Goal: Task Accomplishment & Management: Manage account settings

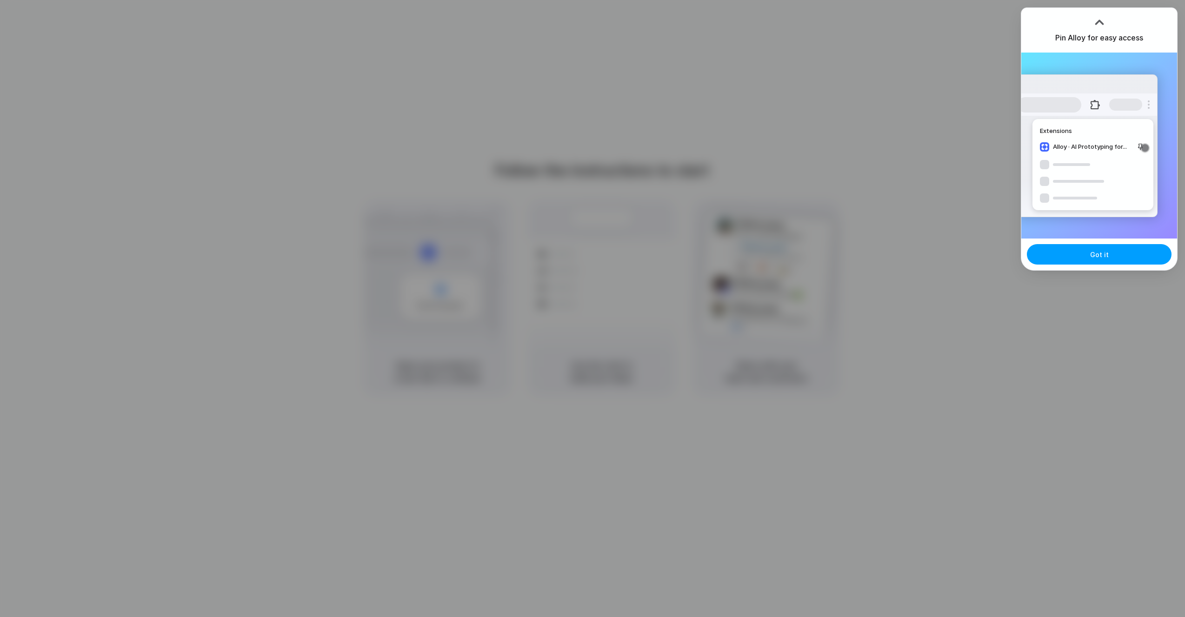
click at [1110, 256] on button "Got it" at bounding box center [1099, 254] width 145 height 20
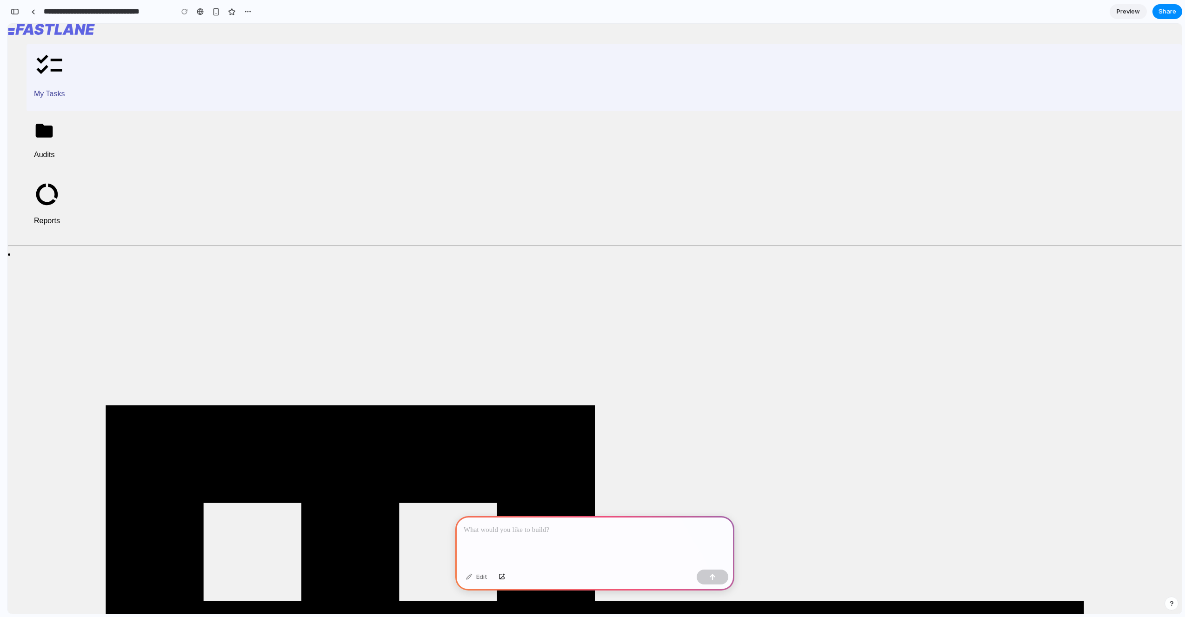
click at [526, 526] on p at bounding box center [595, 530] width 262 height 11
drag, startPoint x: 88, startPoint y: 141, endPoint x: 49, endPoint y: 111, distance: 50.0
click at [87, 176] on link "Reports" at bounding box center [604, 207] width 1155 height 62
click at [54, 151] on p "Audits" at bounding box center [44, 155] width 20 height 8
click at [60, 217] on p "Reports" at bounding box center [47, 221] width 26 height 8
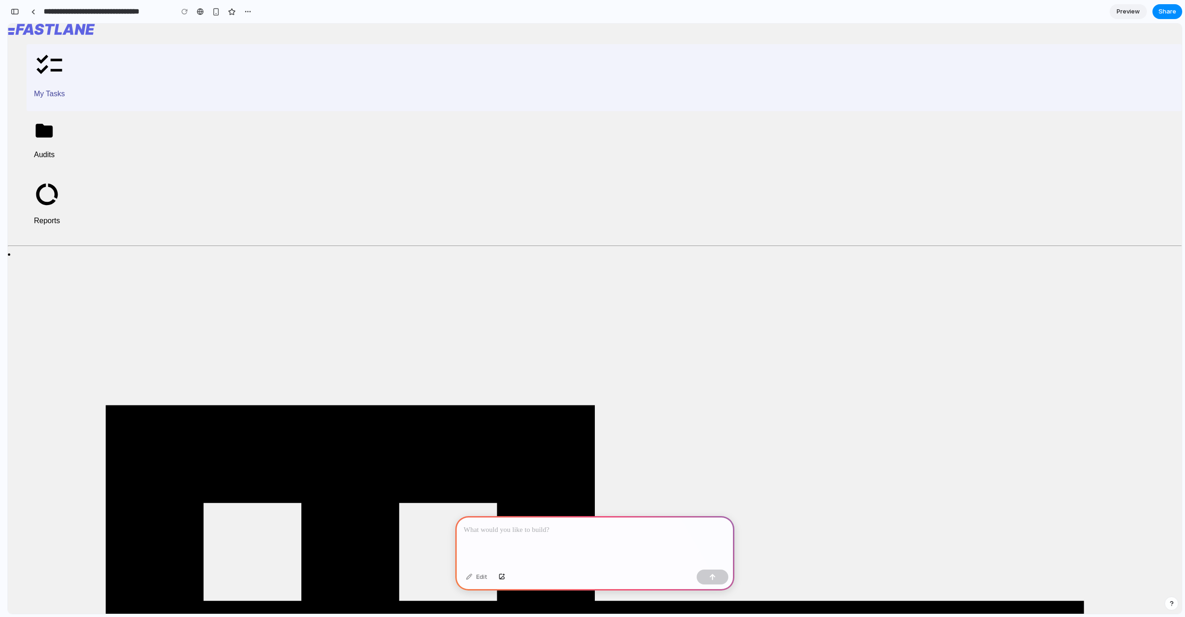
click at [513, 533] on p at bounding box center [595, 530] width 262 height 11
click at [714, 577] on div "button" at bounding box center [712, 577] width 7 height 7
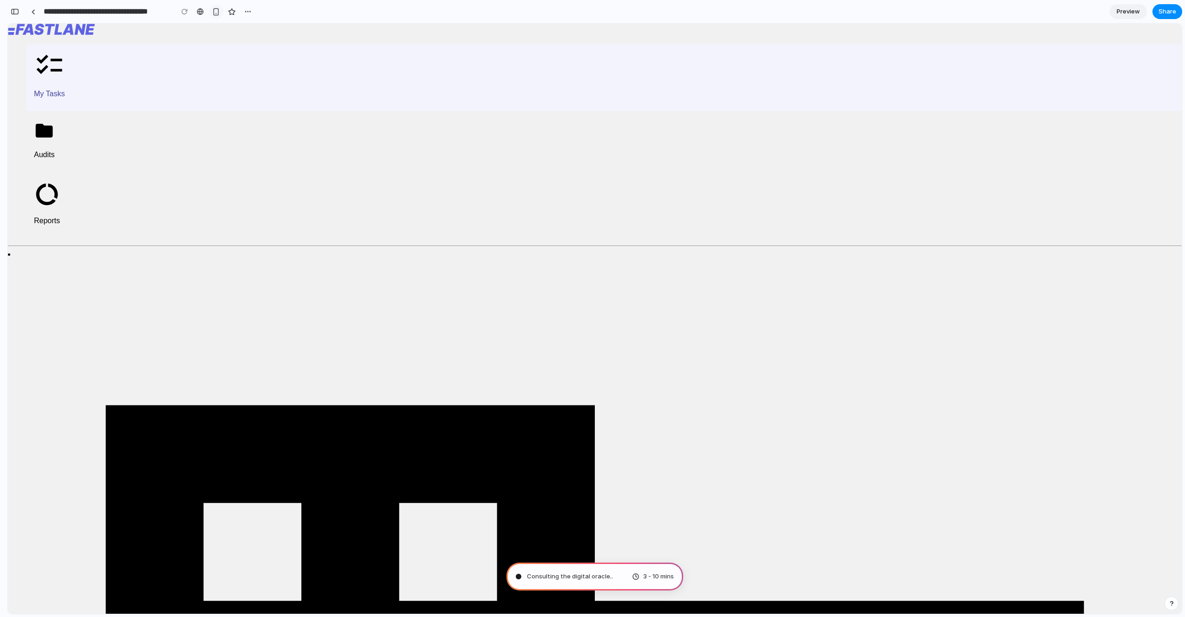
type input "**********"
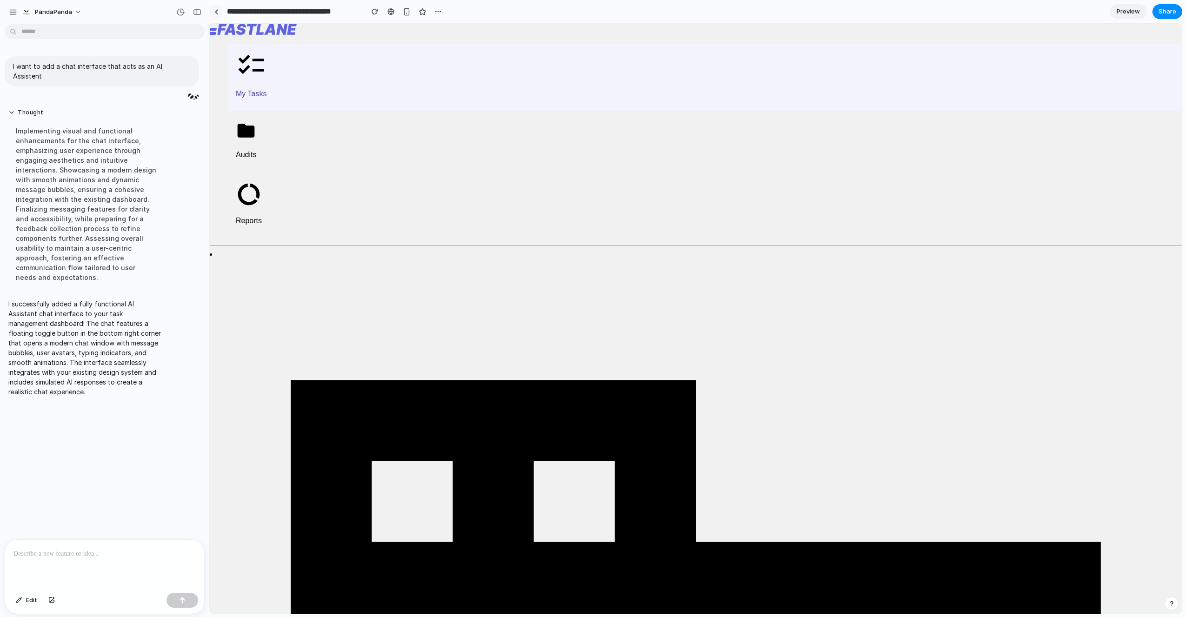
drag, startPoint x: 194, startPoint y: 12, endPoint x: 160, endPoint y: 14, distance: 34.5
click at [193, 12] on div "button" at bounding box center [197, 12] width 8 height 7
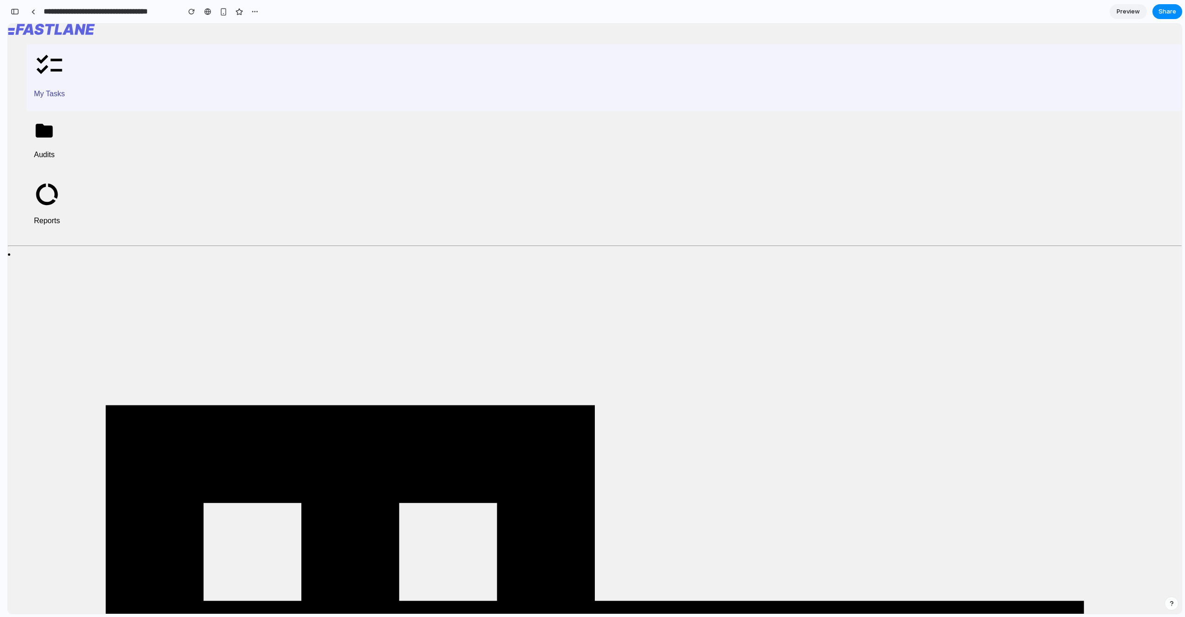
drag, startPoint x: 16, startPoint y: 11, endPoint x: 29, endPoint y: 14, distance: 13.3
click at [17, 12] on div "button" at bounding box center [15, 11] width 8 height 7
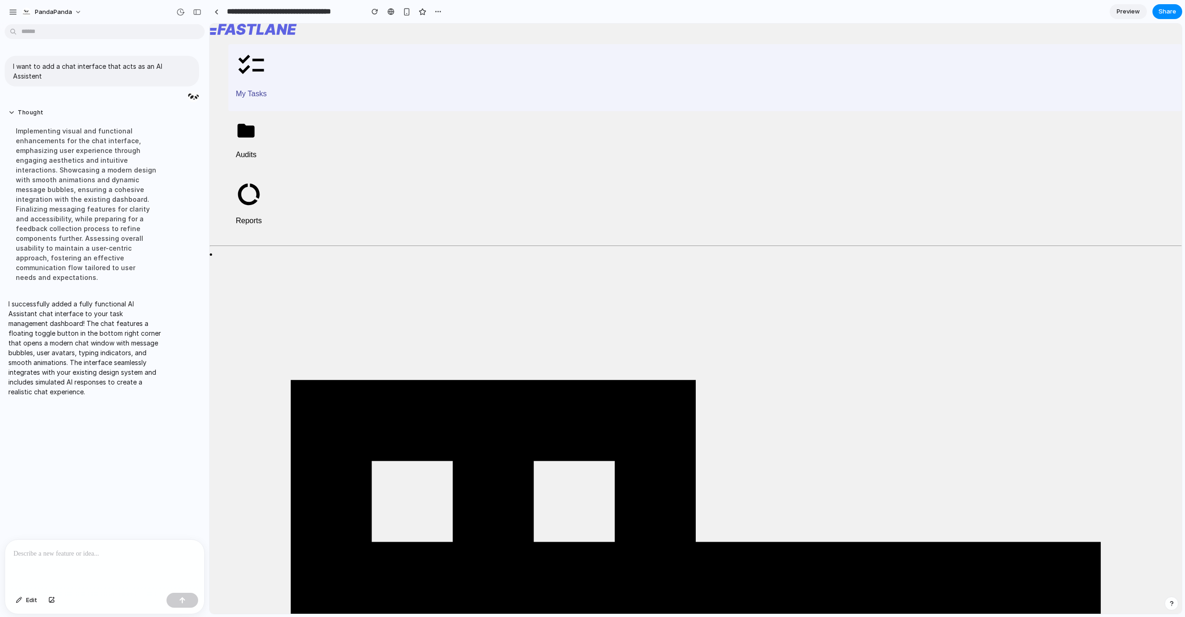
click at [1172, 606] on div "button" at bounding box center [1171, 603] width 7 height 7
click at [1169, 607] on div "button" at bounding box center [1172, 603] width 8 height 11
click at [76, 554] on p at bounding box center [104, 553] width 182 height 11
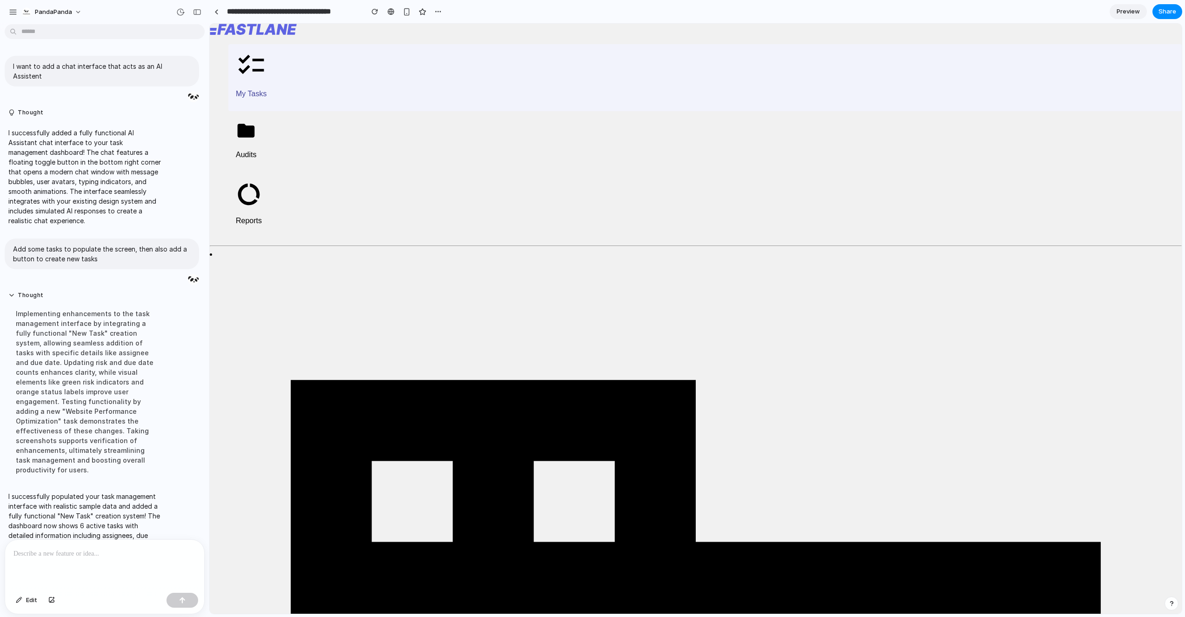
scroll to position [49, 0]
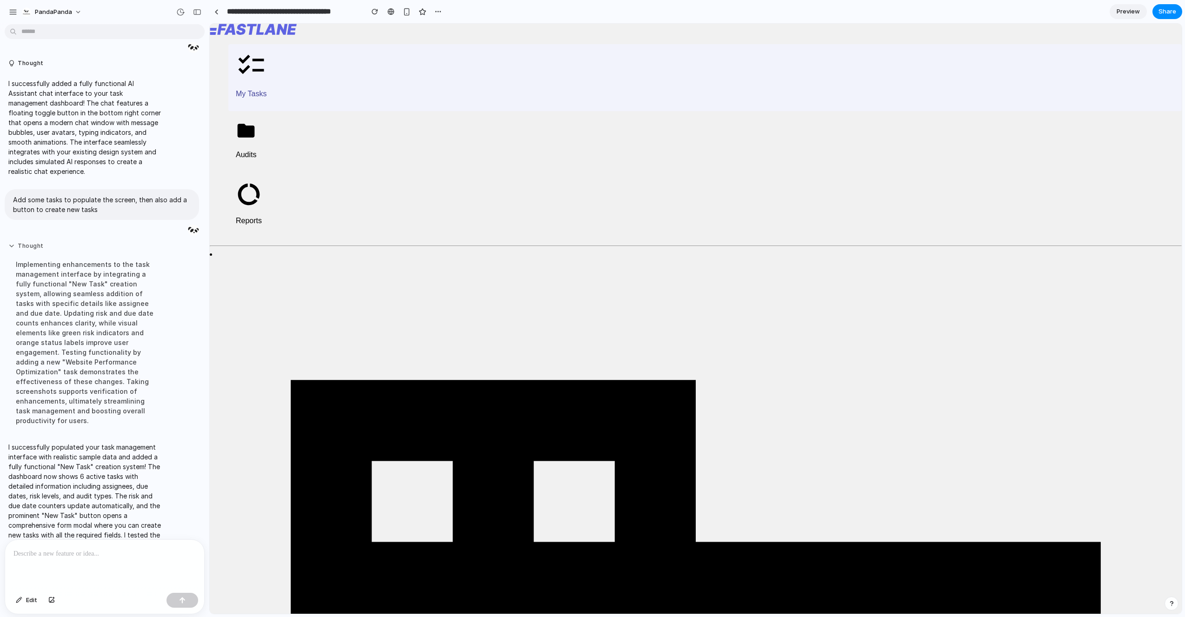
click at [10, 242] on button "Thought" at bounding box center [85, 246] width 155 height 8
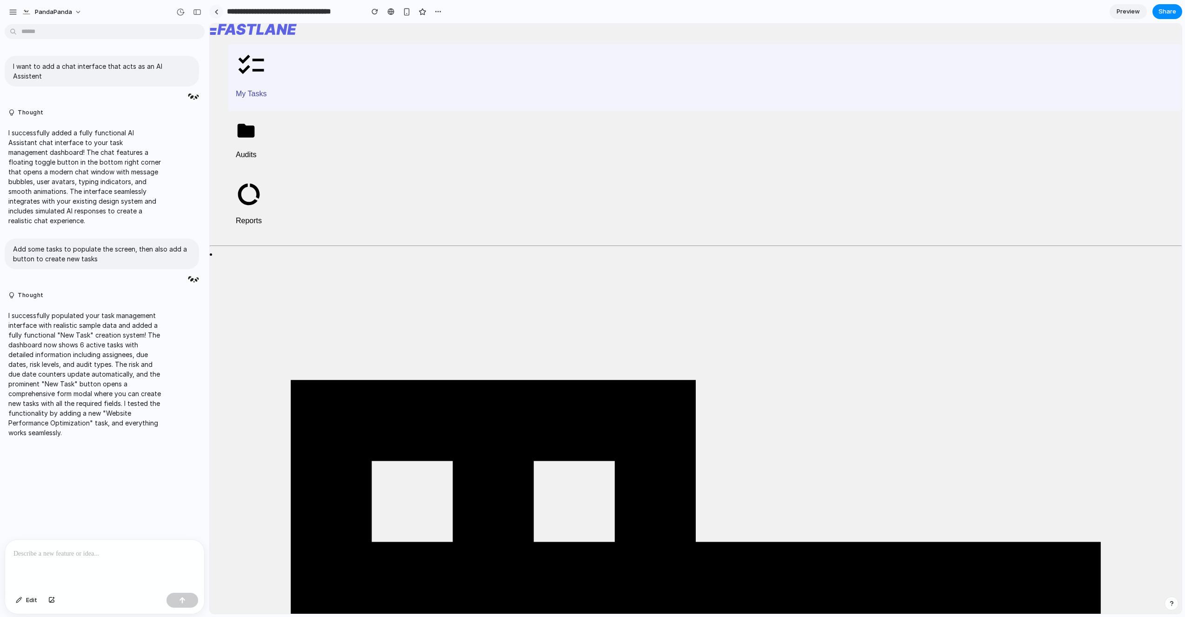
click at [215, 14] on link at bounding box center [216, 12] width 14 height 14
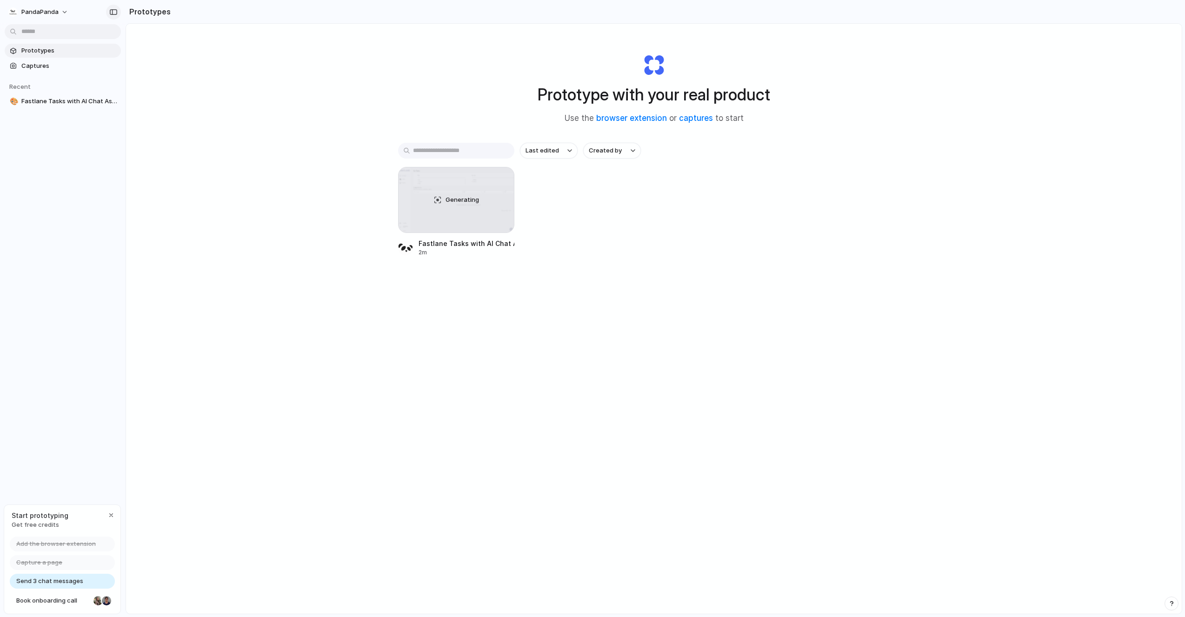
click at [113, 14] on div "button" at bounding box center [113, 12] width 8 height 7
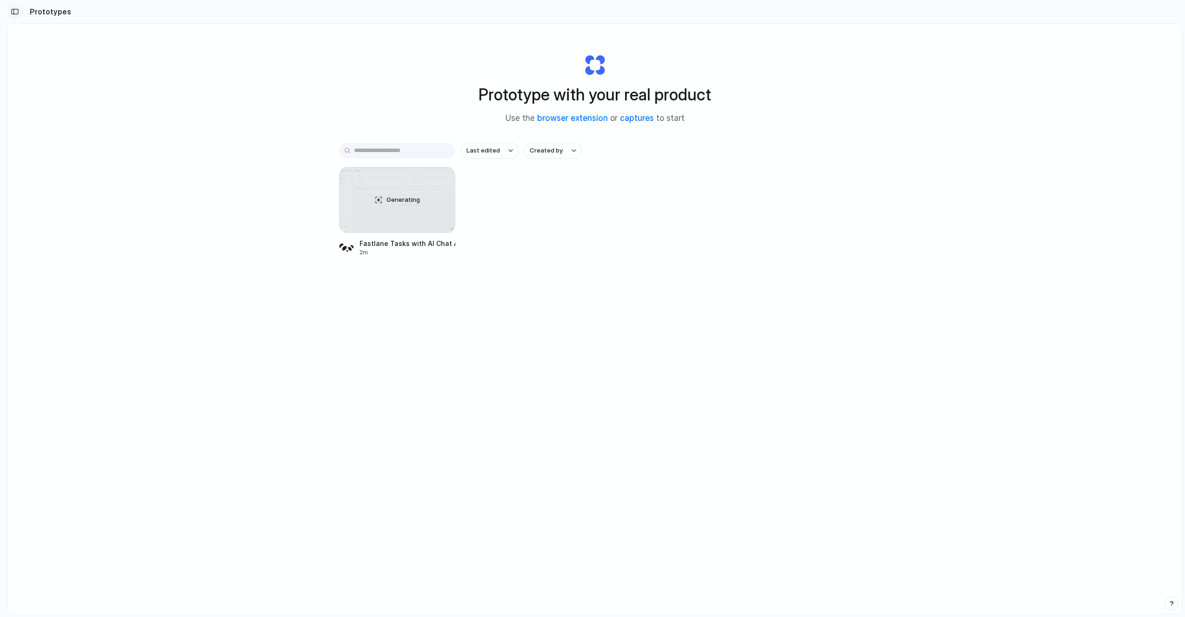
click at [18, 10] on div "button" at bounding box center [15, 11] width 8 height 7
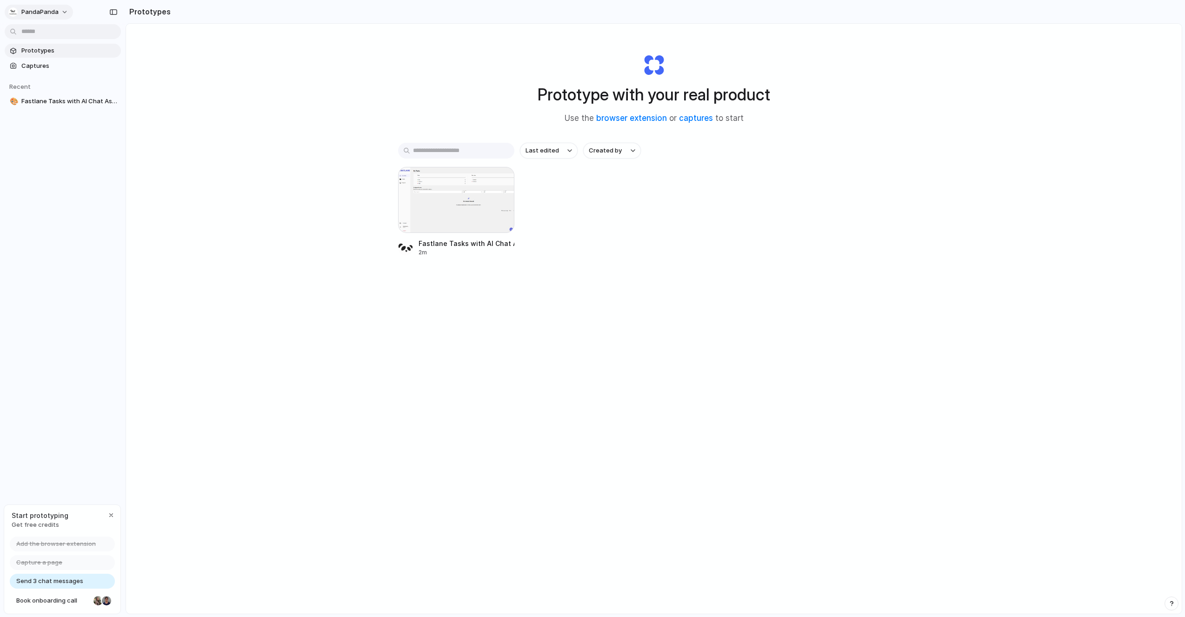
click at [53, 12] on span "PandaPanda" at bounding box center [39, 11] width 37 height 9
click at [50, 79] on li "Sign out" at bounding box center [45, 77] width 77 height 15
